Goal: Check status: Check status

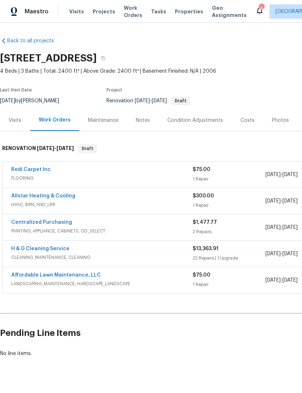
click at [25, 246] on link "H & G Cleaning Service" at bounding box center [40, 248] width 58 height 5
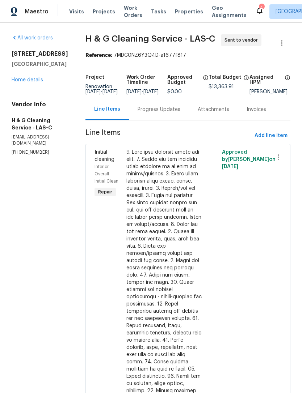
click at [22, 81] on link "Home details" at bounding box center [27, 79] width 31 height 5
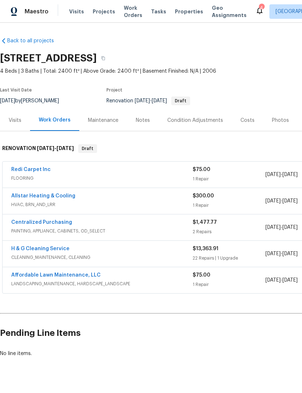
click at [20, 248] on link "H & G Cleaning Service" at bounding box center [40, 248] width 58 height 5
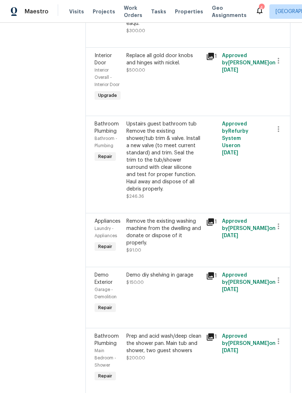
scroll to position [469, 0]
click at [184, 66] on div "Replace all gold door knobs and hinges with nickel." at bounding box center [163, 59] width 75 height 14
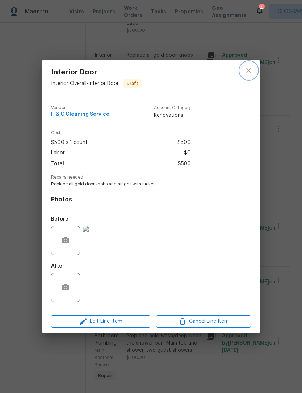
click at [251, 67] on icon "close" at bounding box center [248, 70] width 9 height 9
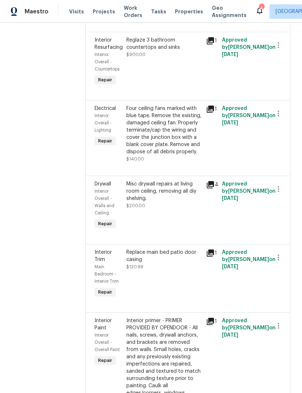
scroll to position [907, 0]
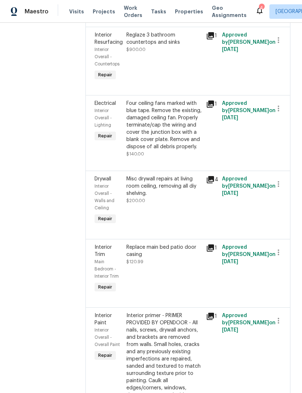
click at [157, 46] on div "Reglaze 3 bathroom countertops and sinks" at bounding box center [163, 38] width 75 height 14
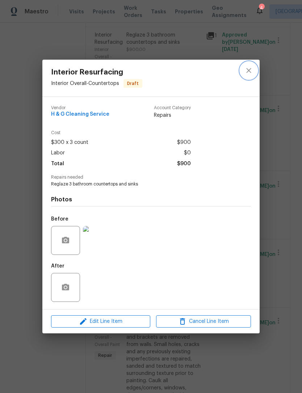
click at [246, 69] on icon "close" at bounding box center [248, 70] width 9 height 9
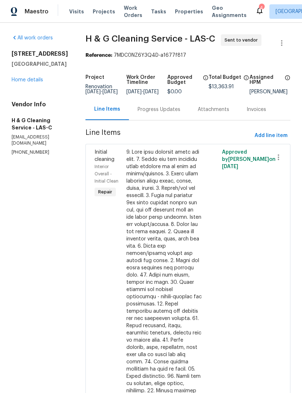
scroll to position [0, 0]
click at [23, 80] on link "Home details" at bounding box center [27, 79] width 31 height 5
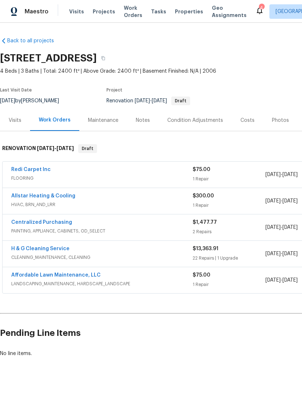
click at [32, 277] on link "Affordable Lawn Maintenance, LLC" at bounding box center [55, 275] width 89 height 5
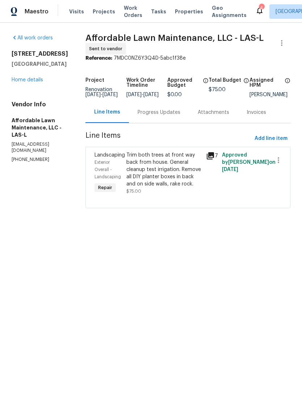
click at [144, 116] on div "Progress Updates" at bounding box center [158, 112] width 43 height 7
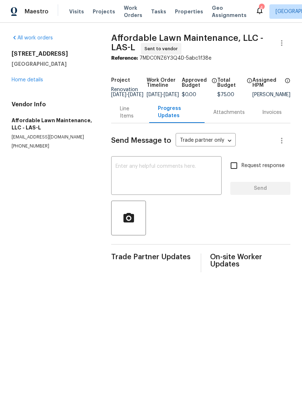
click at [120, 118] on div "Line Items" at bounding box center [130, 112] width 20 height 14
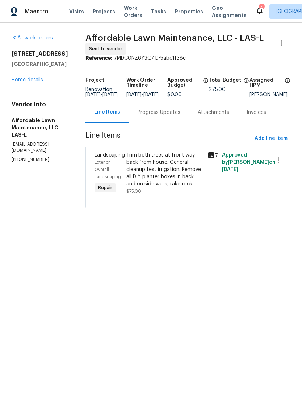
click at [17, 82] on link "Home details" at bounding box center [27, 79] width 31 height 5
